Goal: Information Seeking & Learning: Learn about a topic

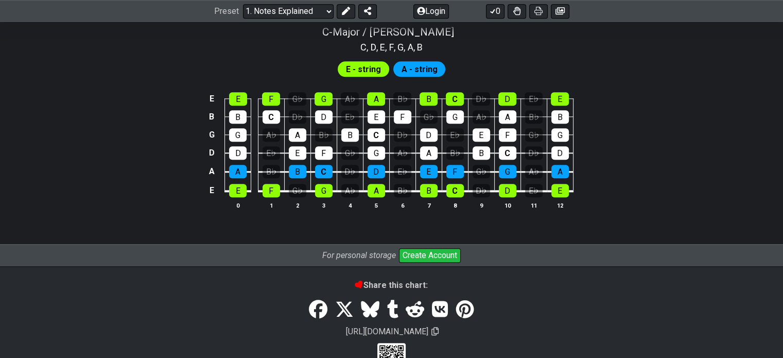
scroll to position [1067, 0]
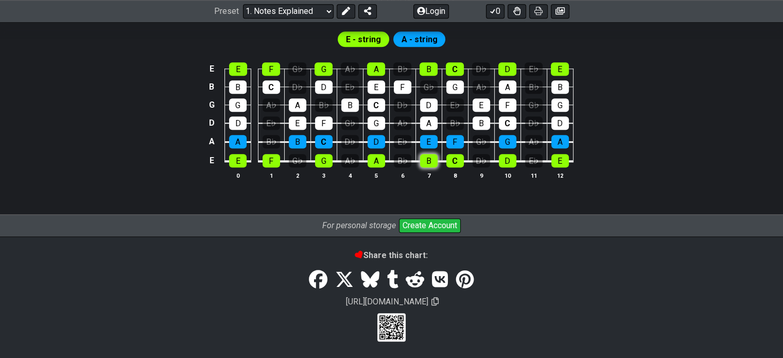
scroll to position [1025, 0]
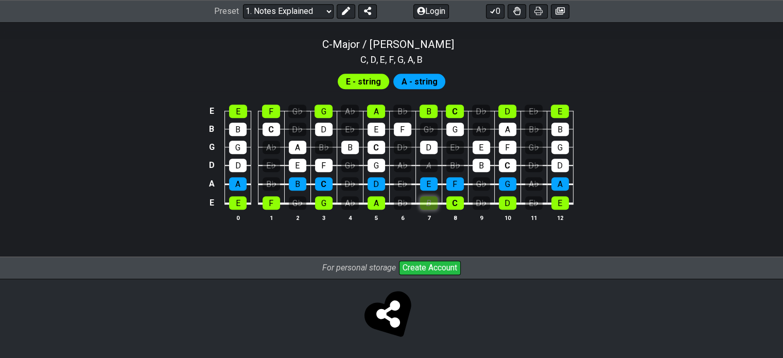
click at [421, 158] on tbody "E E F G♭ G A♭ A B♭ B C D♭ D E♭ E B B C D♭ D E♭ E F G♭ G A♭ A B♭ B G G A♭ A B♭ B…" at bounding box center [388, 153] width 367 height 121
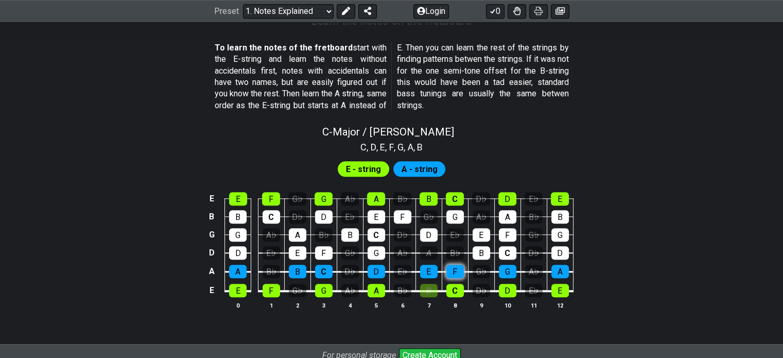
scroll to position [974, 0]
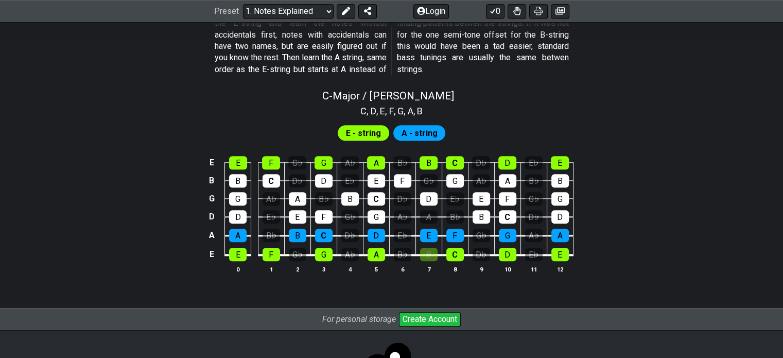
click at [352, 123] on div "E - string A - string" at bounding box center [392, 133] width 112 height 20
click at [348, 141] on div "E - string A - string" at bounding box center [392, 133] width 112 height 20
click at [360, 133] on span "E - string" at bounding box center [363, 133] width 35 height 15
click at [304, 10] on select "Welcome to #fretflip! Initial Preset Custom Preset Minor Pentatonic Major Penta…" at bounding box center [288, 11] width 91 height 14
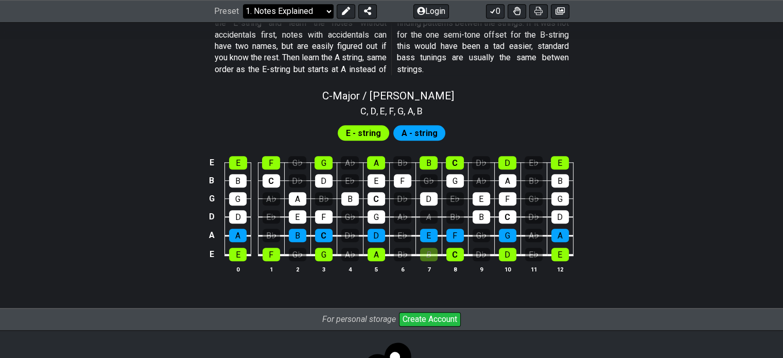
click at [266, 8] on select "Welcome to #fretflip! Initial Preset Custom Preset Minor Pentatonic Major Penta…" at bounding box center [288, 11] width 91 height 14
click at [431, 253] on div "B" at bounding box center [428, 254] width 17 height 13
click at [453, 253] on div "C" at bounding box center [454, 254] width 17 height 13
click at [430, 253] on div "B" at bounding box center [428, 254] width 17 height 13
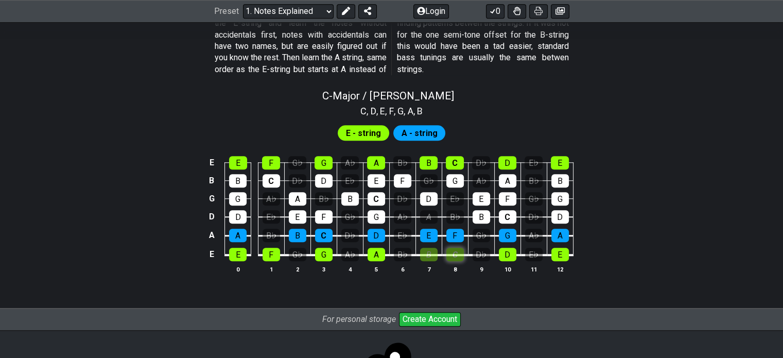
click at [456, 253] on div "C" at bounding box center [454, 254] width 17 height 13
click at [433, 253] on div "B" at bounding box center [428, 254] width 17 height 13
click at [454, 199] on div "E♭" at bounding box center [454, 198] width 17 height 13
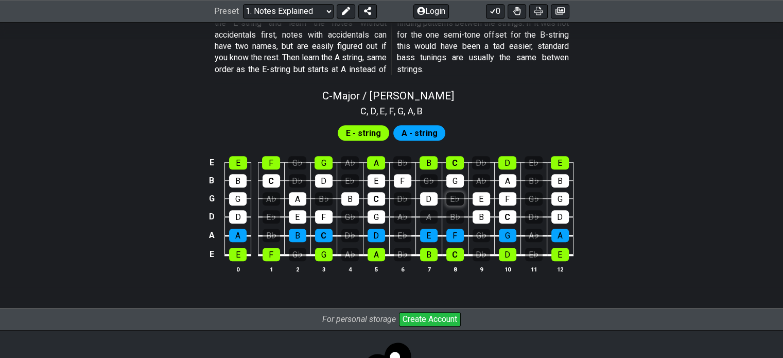
click at [450, 197] on div "E♭" at bounding box center [454, 198] width 17 height 13
click at [484, 253] on div "D♭" at bounding box center [480, 254] width 17 height 13
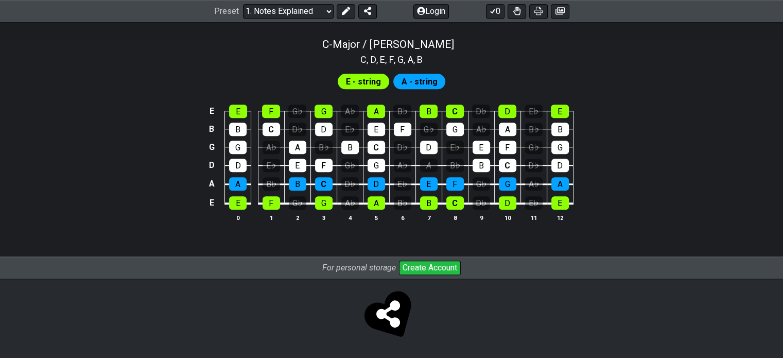
scroll to position [1000, 0]
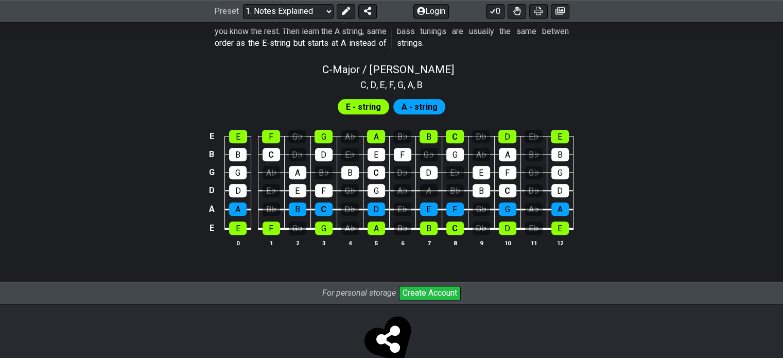
click at [422, 104] on span "A - string" at bounding box center [419, 106] width 36 height 15
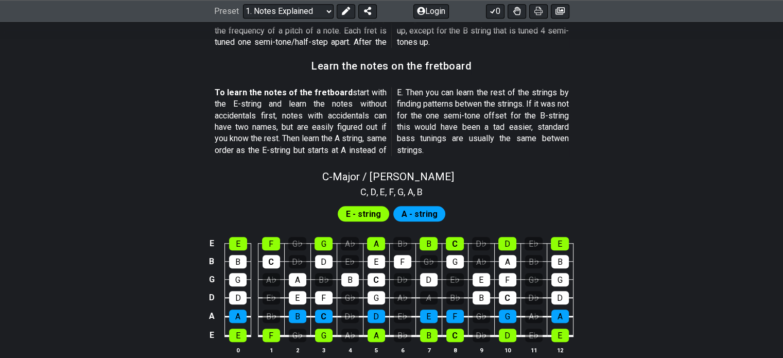
scroll to position [887, 0]
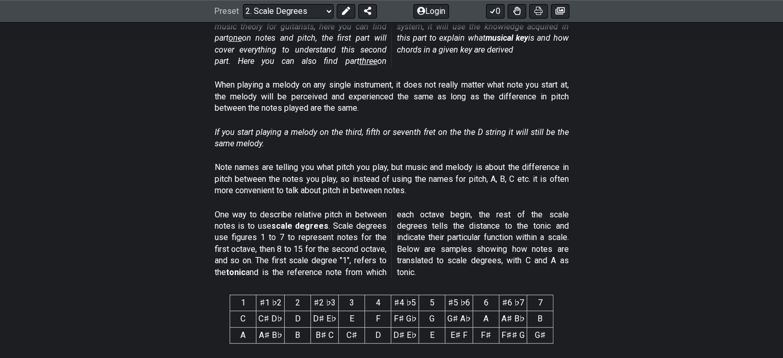
scroll to position [259, 0]
